Goal: Task Accomplishment & Management: Manage account settings

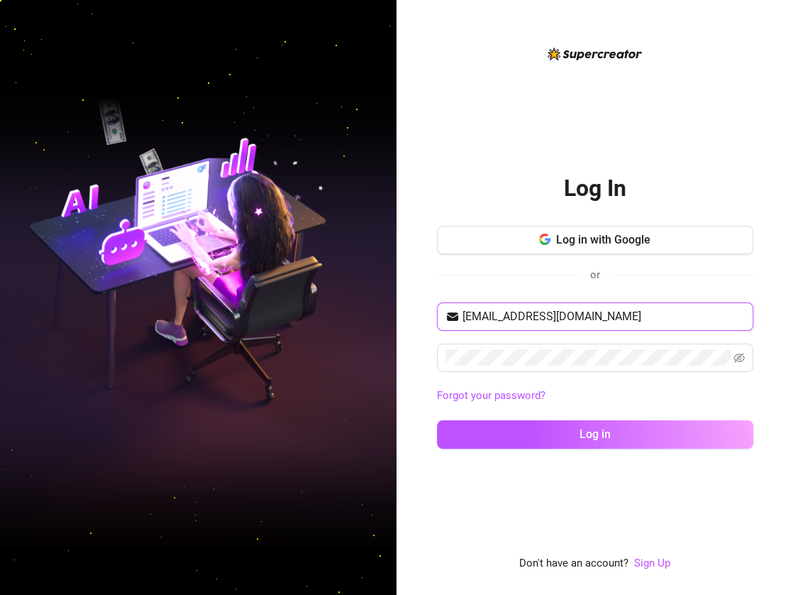
click at [514, 318] on input "[EMAIL_ADDRESS][DOMAIN_NAME]" at bounding box center [604, 316] width 282 height 17
paste input "dee.infloww444"
type input "[EMAIL_ADDRESS][DOMAIN_NAME]"
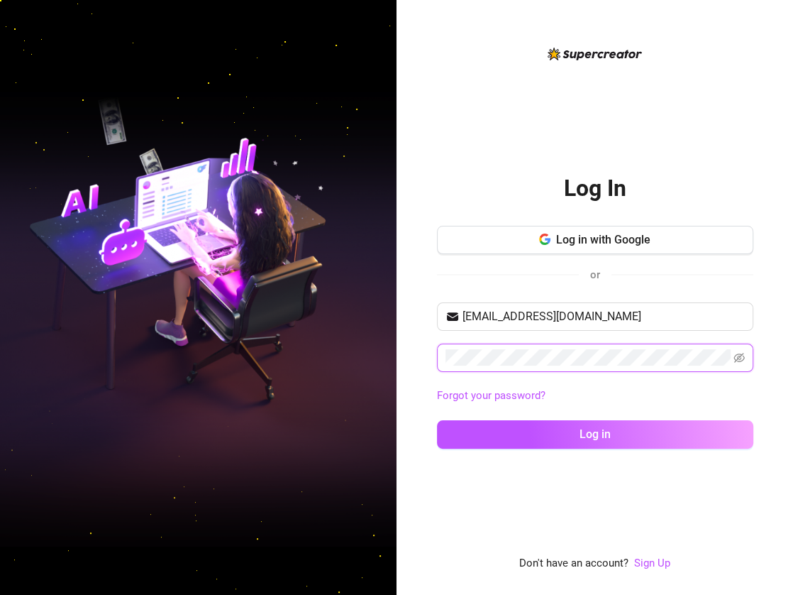
click at [437, 420] on button "Log in" at bounding box center [595, 434] width 316 height 28
